Goal: Task Accomplishment & Management: Manage account settings

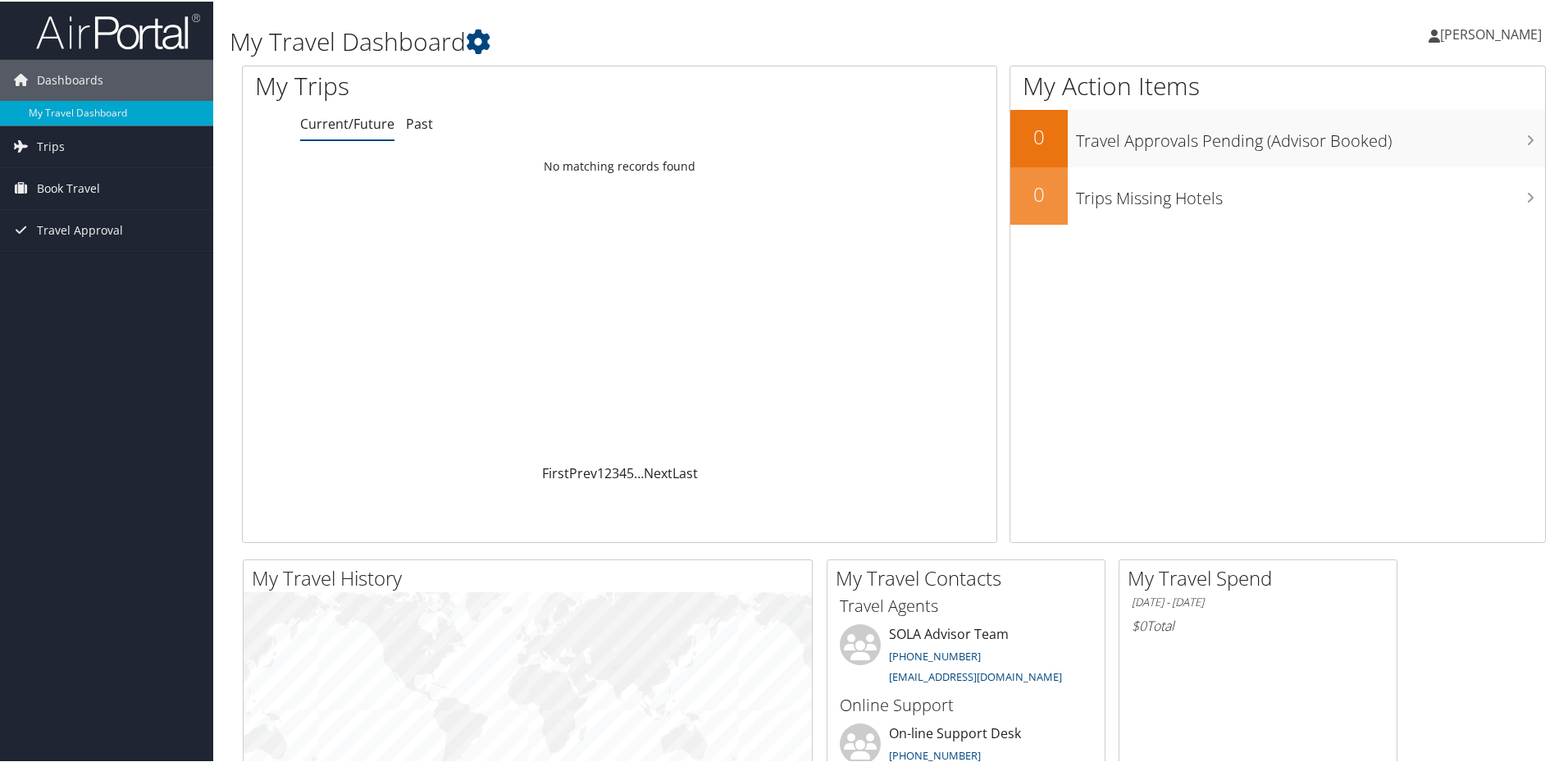
click at [43, 189] on span "Book Travel" at bounding box center [68, 186] width 63 height 41
click at [74, 237] on link "Book/Manage Online Trips" at bounding box center [106, 244] width 213 height 25
click at [102, 215] on link "Approval Request (Beta)" at bounding box center [106, 220] width 213 height 25
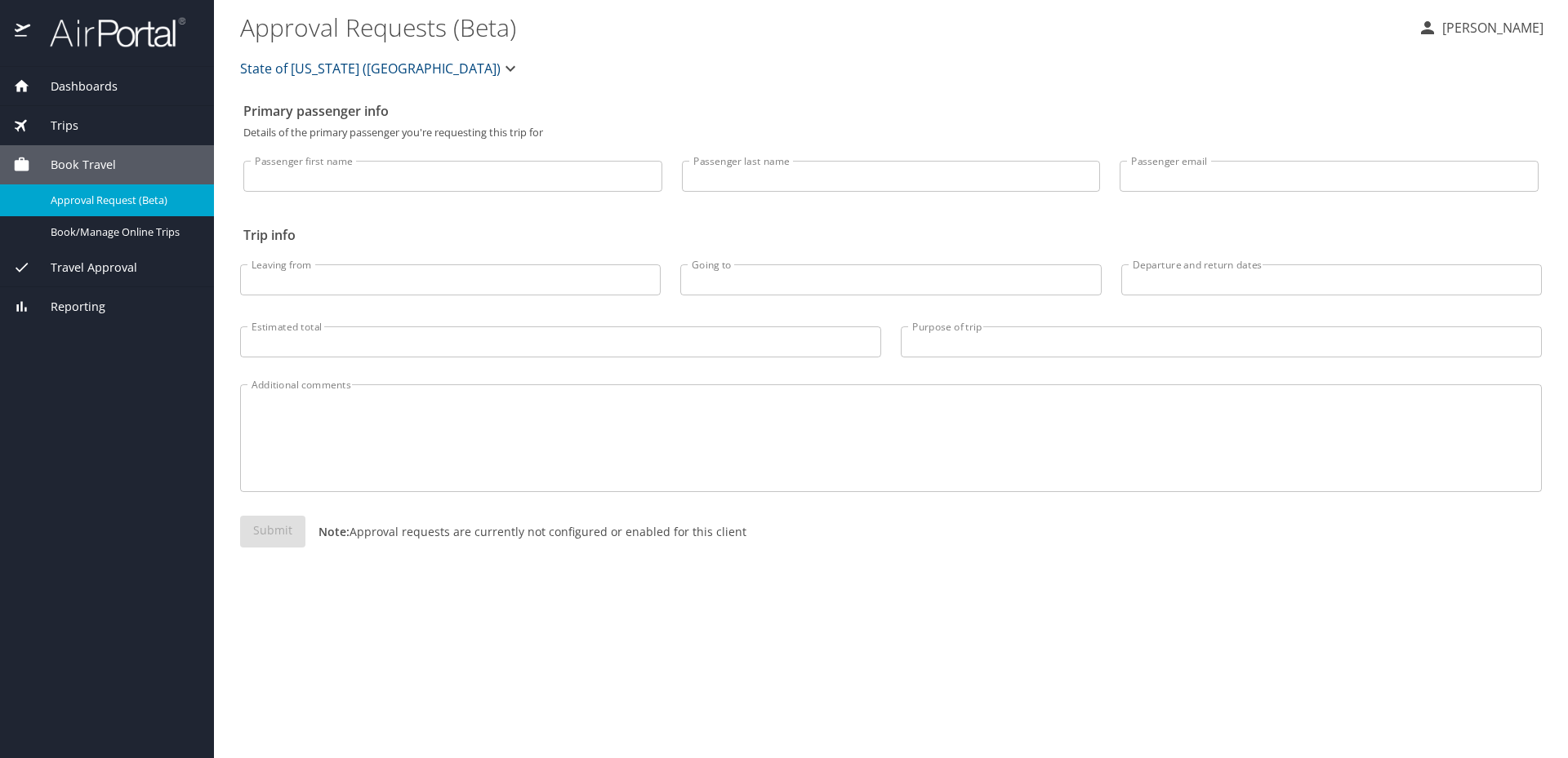
click at [104, 274] on span "Travel Approval" at bounding box center [84, 268] width 107 height 18
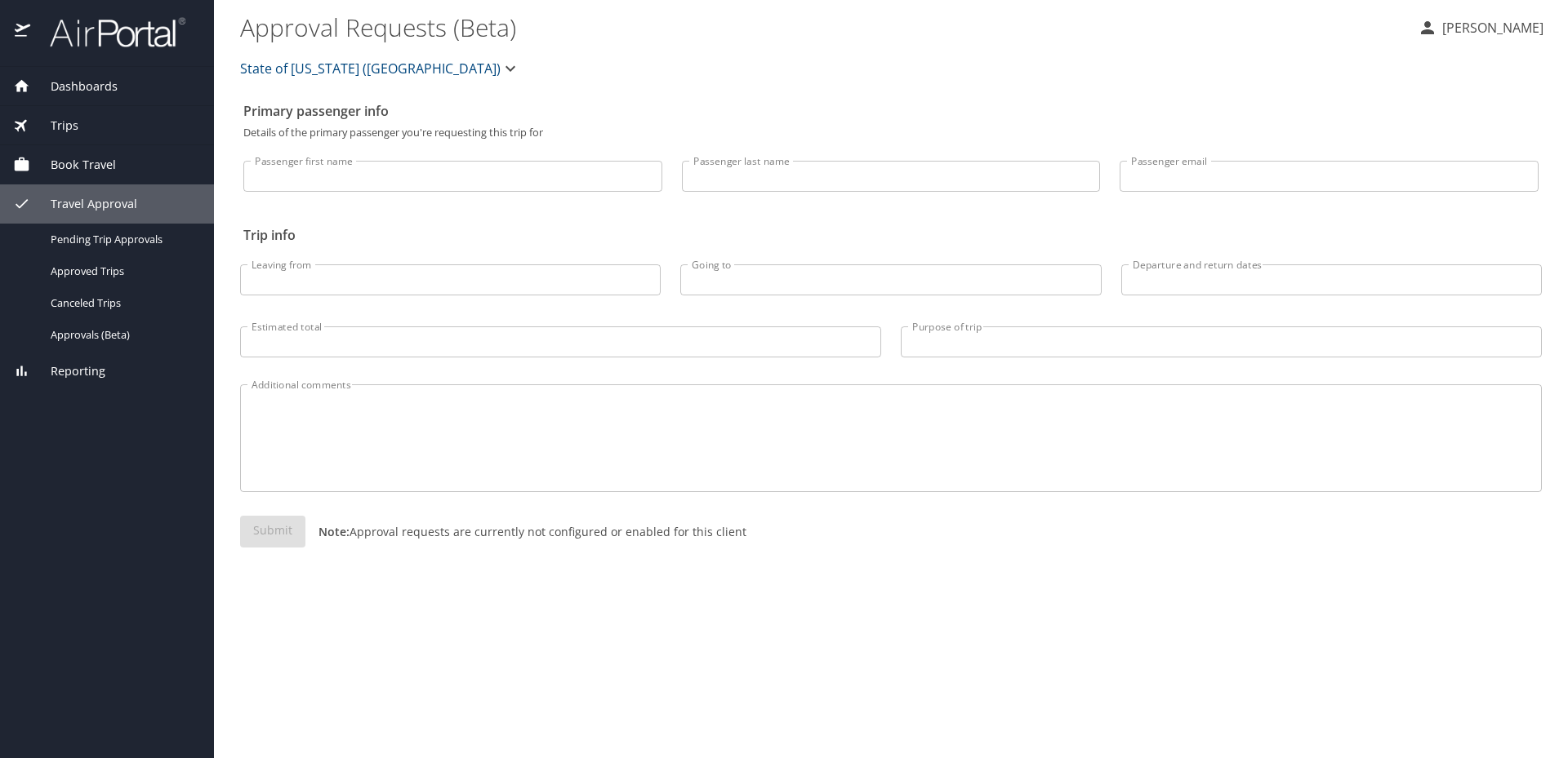
click at [104, 314] on link "Canceled Trips" at bounding box center [107, 304] width 214 height 32
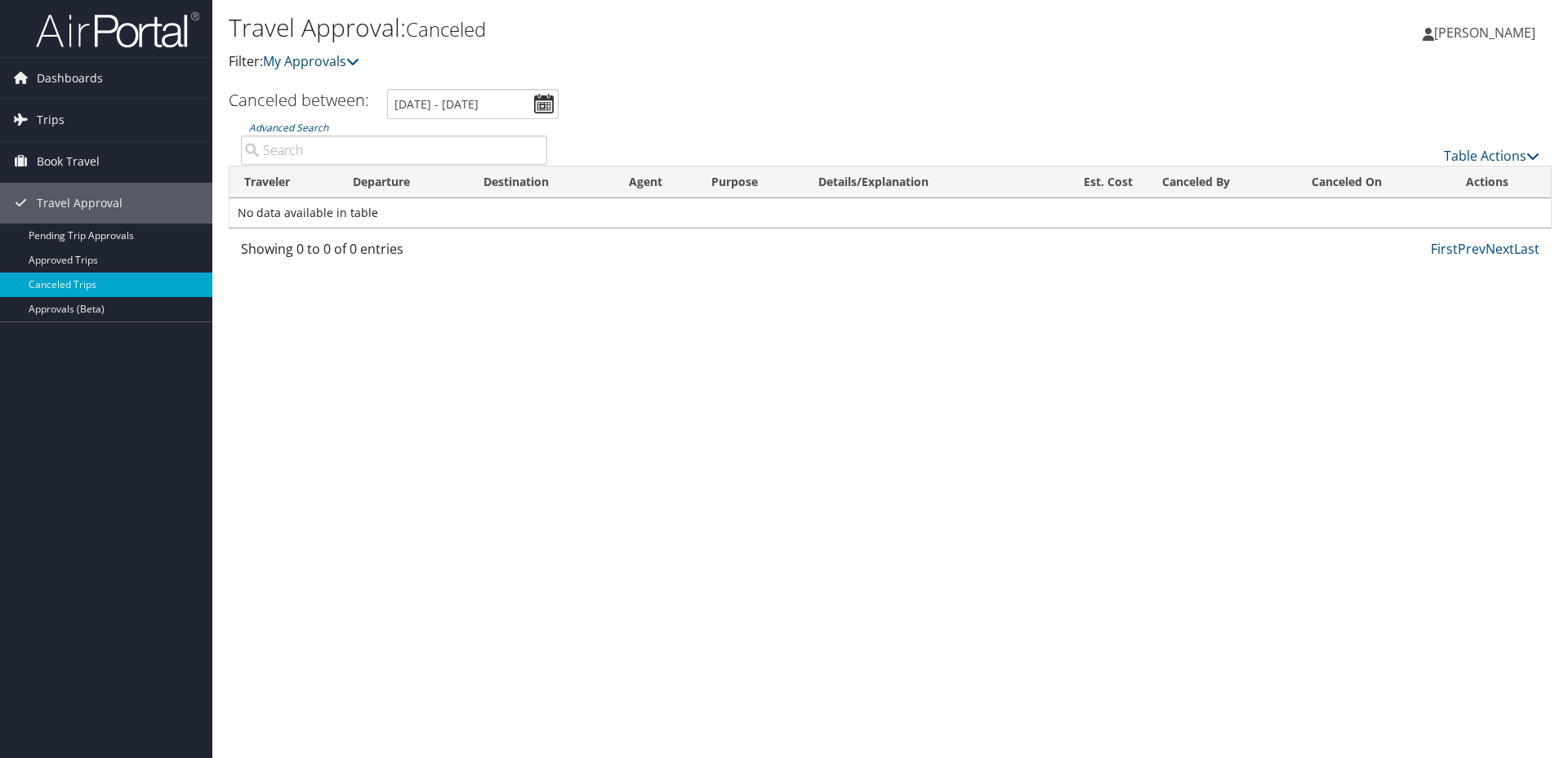
click at [122, 299] on link "Approvals (Beta)" at bounding box center [106, 309] width 212 height 25
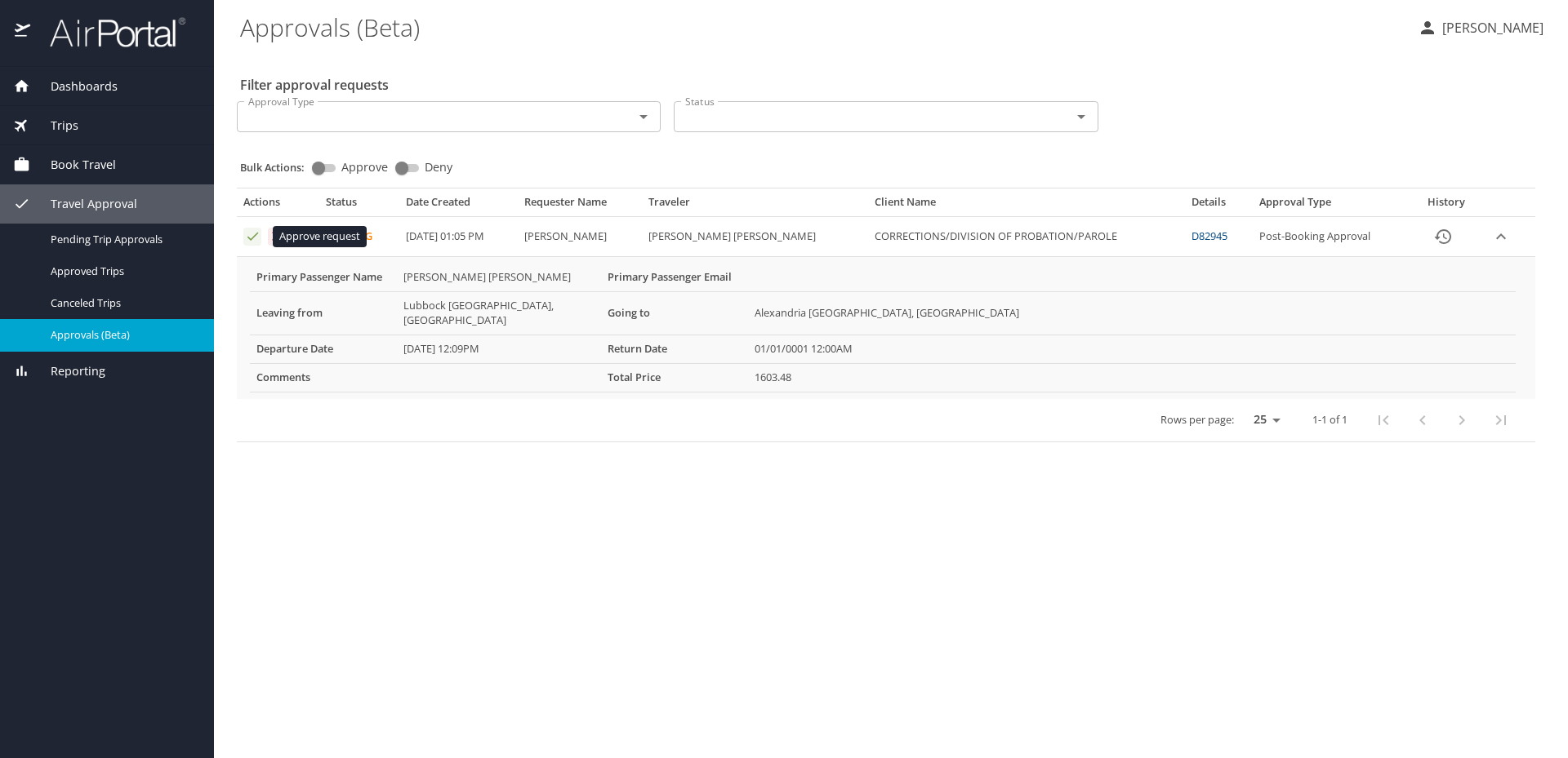
click at [256, 232] on icon "Approval table" at bounding box center [252, 237] width 16 height 16
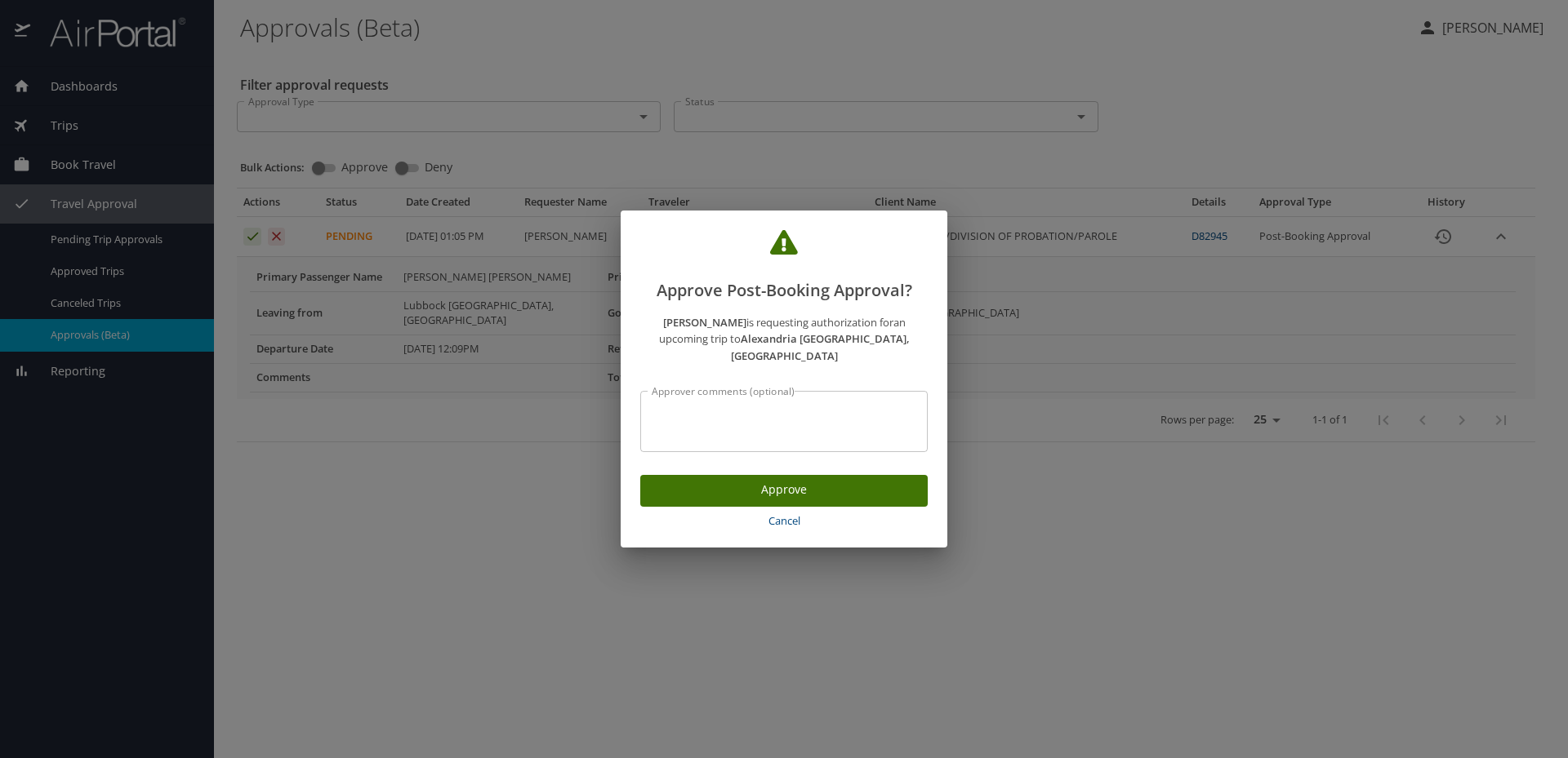
click at [698, 480] on span "Approve" at bounding box center [784, 490] width 261 height 21
